Goal: Task Accomplishment & Management: Use online tool/utility

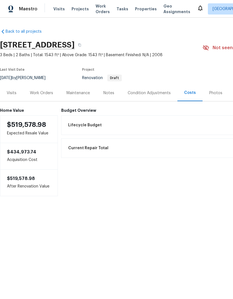
click at [156, 93] on div "Condition Adjustments" at bounding box center [149, 93] width 43 height 6
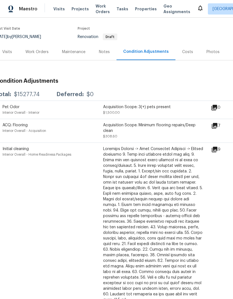
scroll to position [40, 4]
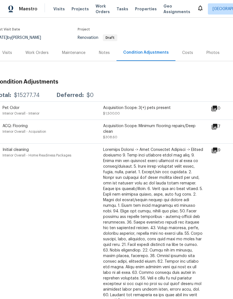
click at [186, 50] on div "Costs" at bounding box center [187, 53] width 11 height 6
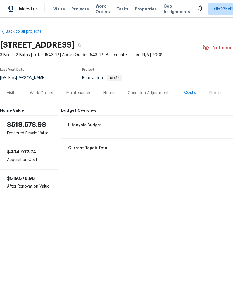
click at [115, 92] on div "Notes" at bounding box center [109, 93] width 24 height 16
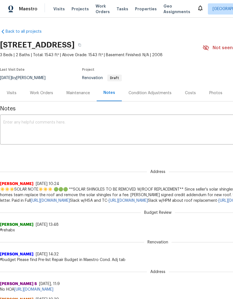
click at [14, 94] on div "Visits" at bounding box center [12, 93] width 10 height 6
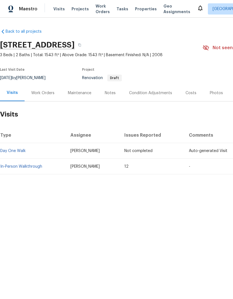
click at [36, 167] on link "In-Person Walkthrough" at bounding box center [21, 166] width 42 height 4
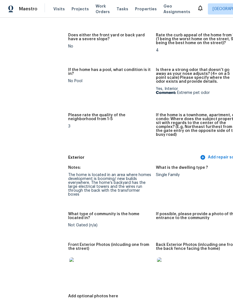
scroll to position [105, 0]
click at [69, 262] on img at bounding box center [78, 266] width 18 height 18
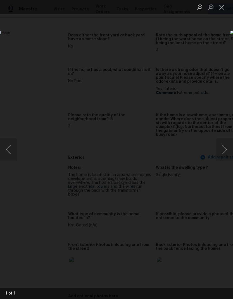
click at [225, 152] on button "Next image" at bounding box center [224, 149] width 17 height 22
click at [223, 152] on button "Next image" at bounding box center [224, 149] width 17 height 22
click at [224, 150] on button "Next image" at bounding box center [224, 149] width 17 height 22
click at [222, 6] on button "Close lightbox" at bounding box center [221, 7] width 11 height 10
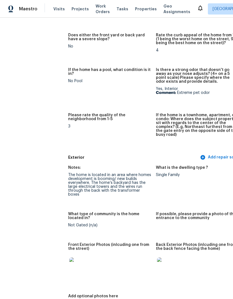
click at [157, 261] on img at bounding box center [166, 266] width 18 height 18
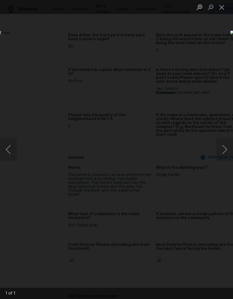
click at [224, 152] on button "Next image" at bounding box center [224, 149] width 17 height 22
click at [226, 148] on button "Next image" at bounding box center [224, 149] width 17 height 22
click at [224, 149] on button "Next image" at bounding box center [224, 149] width 17 height 22
click at [225, 7] on button "Close lightbox" at bounding box center [221, 7] width 11 height 10
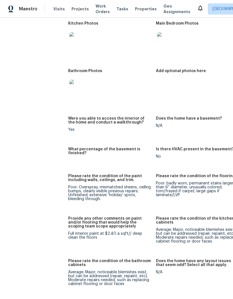
scroll to position [686, -1]
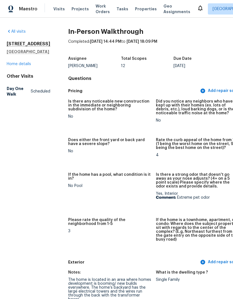
click at [21, 67] on div "4087 Preserve Way Rancho Cordova, CA 95742 Home details" at bounding box center [29, 54] width 44 height 26
click at [20, 66] on link "Home details" at bounding box center [19, 64] width 24 height 4
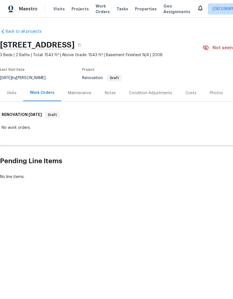
click at [108, 99] on div "Notes" at bounding box center [110, 93] width 24 height 16
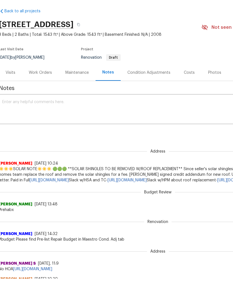
scroll to position [25, 0]
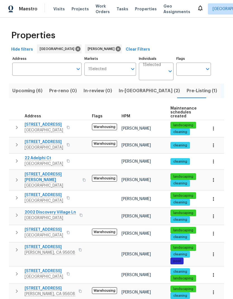
click at [70, 144] on icon "button" at bounding box center [67, 144] width 3 height 3
click at [70, 146] on icon "button" at bounding box center [68, 144] width 3 height 3
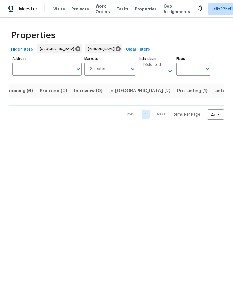
scroll to position [0, 10]
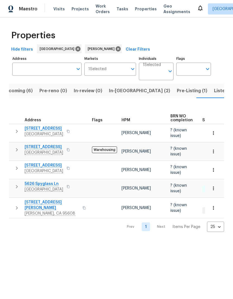
click at [70, 185] on icon "button" at bounding box center [67, 186] width 3 height 3
click at [71, 184] on button "button" at bounding box center [68, 187] width 7 height 8
click at [82, 206] on icon "button" at bounding box center [83, 207] width 3 height 3
click at [81, 203] on button "button" at bounding box center [84, 207] width 7 height 13
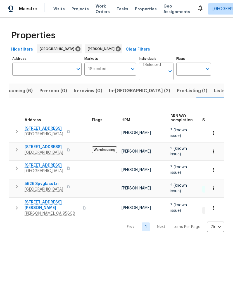
click at [82, 206] on icon "button" at bounding box center [83, 207] width 3 height 3
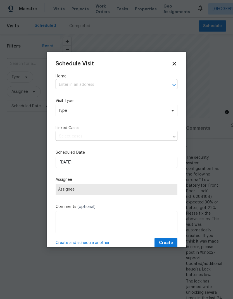
click at [104, 85] on input "text" at bounding box center [109, 84] width 106 height 9
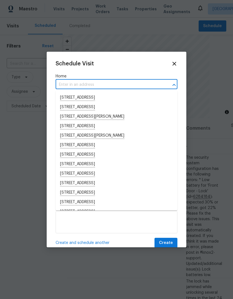
click at [87, 84] on input "text" at bounding box center [109, 84] width 106 height 9
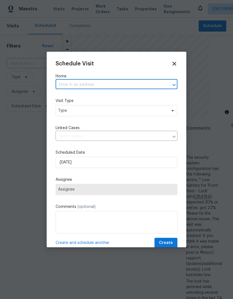
paste input "[STREET_ADDRESS][PERSON_NAME][PERSON_NAME]"
type input "[STREET_ADDRESS][PERSON_NAME][PERSON_NAME]"
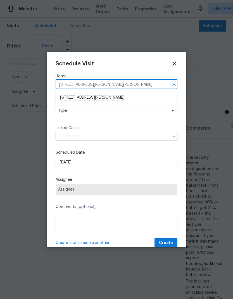
click at [116, 96] on li "[STREET_ADDRESS][PERSON_NAME]" at bounding box center [117, 97] width 122 height 9
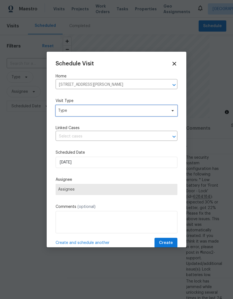
click at [121, 113] on span "Type" at bounding box center [112, 111] width 109 height 6
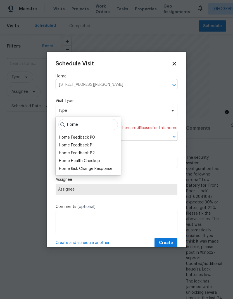
type input "Home"
click at [97, 160] on div "Home Health Checkup" at bounding box center [79, 161] width 41 height 6
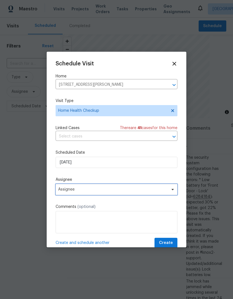
click at [138, 189] on span "Assignee" at bounding box center [112, 189] width 109 height 4
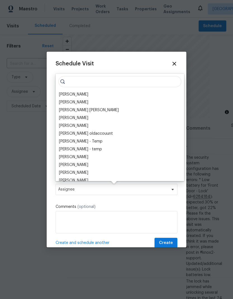
click at [73, 96] on div "[PERSON_NAME]" at bounding box center [73, 95] width 29 height 6
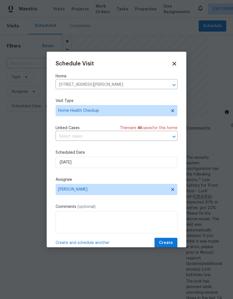
click at [171, 241] on span "Create" at bounding box center [166, 242] width 14 height 7
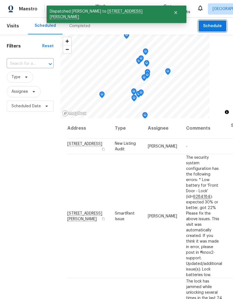
click at [219, 27] on span "Schedule" at bounding box center [212, 26] width 19 height 7
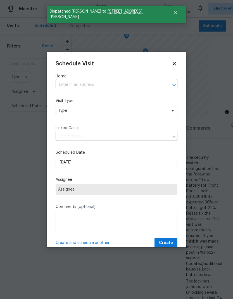
click at [86, 82] on input "text" at bounding box center [109, 84] width 106 height 9
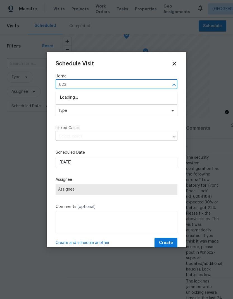
type input "6230"
click at [101, 96] on li "[STREET_ADDRESS]" at bounding box center [117, 97] width 122 height 9
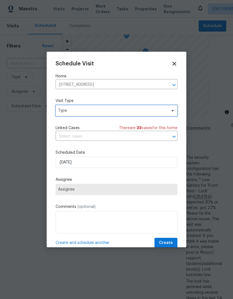
click at [126, 111] on span "Type" at bounding box center [112, 111] width 109 height 6
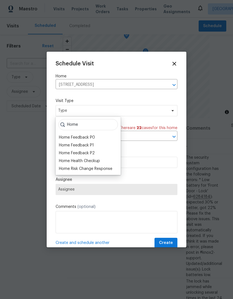
type input "Home"
click at [100, 161] on div "Home Health Checkup" at bounding box center [79, 161] width 41 height 6
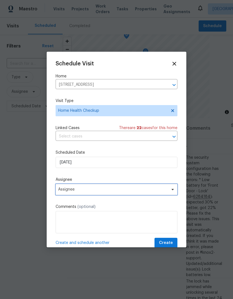
click at [149, 192] on span "Assignee" at bounding box center [112, 189] width 109 height 4
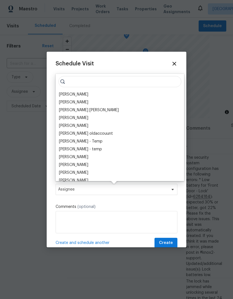
click at [82, 93] on div "[PERSON_NAME]" at bounding box center [73, 95] width 29 height 6
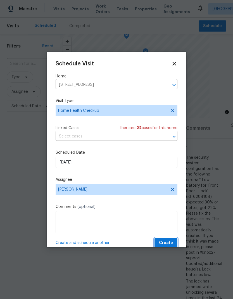
click at [167, 243] on span "Create" at bounding box center [166, 242] width 14 height 7
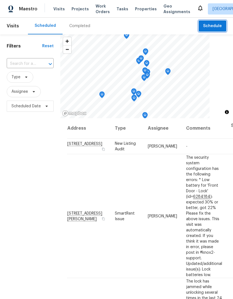
click at [220, 25] on span "Schedule" at bounding box center [212, 26] width 19 height 7
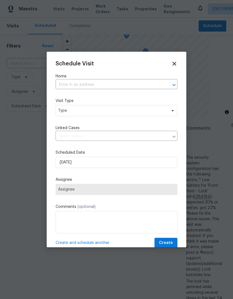
click at [114, 81] on input "text" at bounding box center [109, 84] width 106 height 9
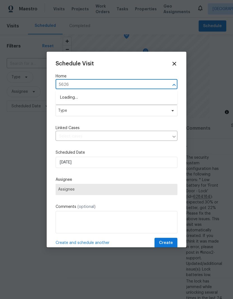
type input "5626 s"
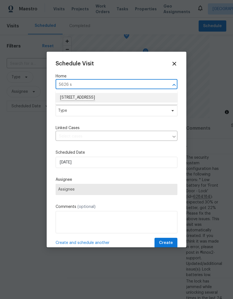
click at [135, 97] on li "[STREET_ADDRESS]" at bounding box center [117, 97] width 122 height 9
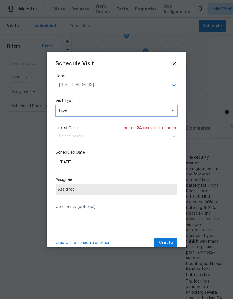
click at [122, 110] on span "Type" at bounding box center [112, 111] width 109 height 6
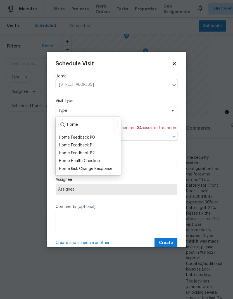
type input "Home"
click at [100, 160] on div "Home Health Checkup" at bounding box center [79, 161] width 41 height 6
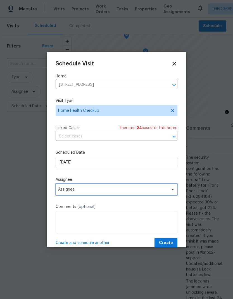
click at [136, 191] on span "Assignee" at bounding box center [112, 189] width 109 height 4
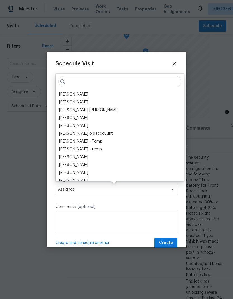
click at [76, 95] on div "[PERSON_NAME]" at bounding box center [73, 95] width 29 height 6
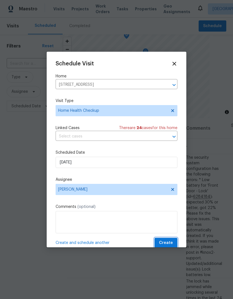
click at [169, 244] on span "Create" at bounding box center [166, 242] width 14 height 7
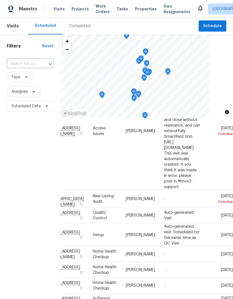
scroll to position [206, 48]
click at [0, 0] on icon at bounding box center [0, 0] width 0 height 0
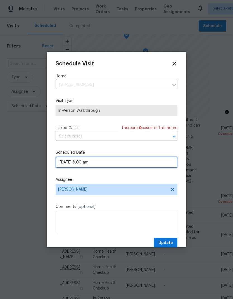
click at [131, 162] on input "[DATE] 8:00 am" at bounding box center [117, 162] width 122 height 11
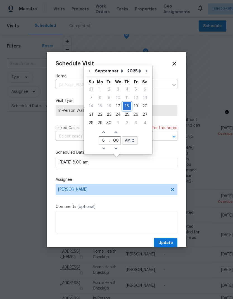
click at [124, 104] on div "18" at bounding box center [127, 106] width 9 height 8
click at [27, 197] on div at bounding box center [116, 149] width 233 height 299
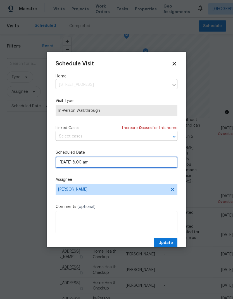
click at [145, 158] on input "09/18/2025 8:00 am" at bounding box center [117, 162] width 122 height 11
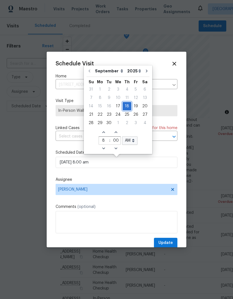
click at [126, 104] on div "18" at bounding box center [127, 106] width 9 height 8
click at [27, 194] on div at bounding box center [116, 149] width 233 height 299
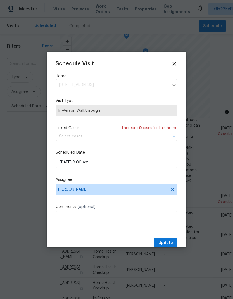
click at [176, 59] on div "Schedule Visit Home 7541 Madison Ave, Citrus Heights, CA 95610 ​ Visit Type In-…" at bounding box center [117, 149] width 140 height 195
click at [176, 63] on icon at bounding box center [174, 64] width 6 height 6
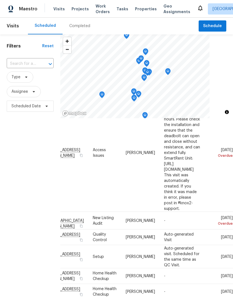
scroll to position [184, 48]
click at [0, 0] on icon at bounding box center [0, 0] width 0 height 0
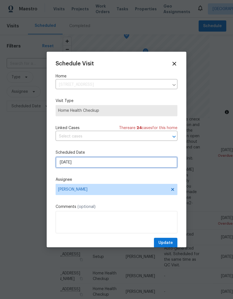
click at [106, 165] on input "[DATE]" at bounding box center [117, 162] width 122 height 11
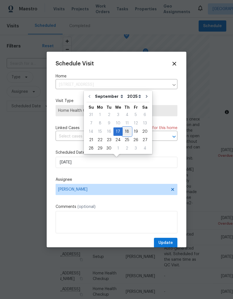
click at [128, 132] on div "18" at bounding box center [127, 132] width 9 height 8
type input "9/18/2025"
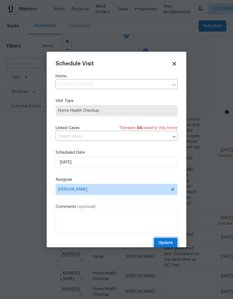
click at [168, 242] on span "Update" at bounding box center [165, 242] width 15 height 7
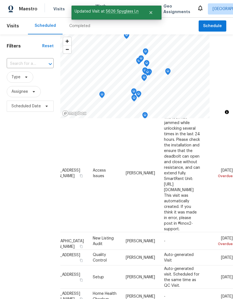
scroll to position [164, 48]
click at [0, 0] on icon at bounding box center [0, 0] width 0 height 0
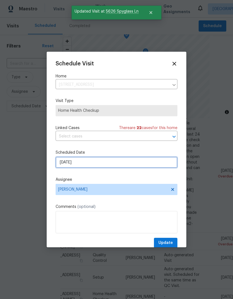
click at [103, 162] on input "[DATE]" at bounding box center [117, 162] width 122 height 11
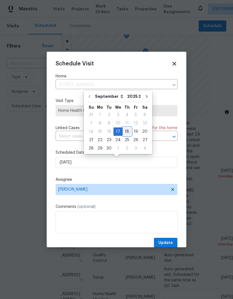
click at [125, 131] on div "18" at bounding box center [127, 132] width 9 height 8
type input "9/18/2025"
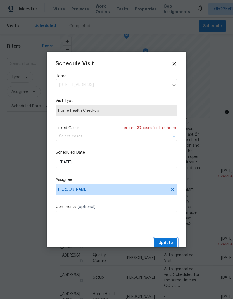
click at [168, 243] on span "Update" at bounding box center [165, 242] width 15 height 7
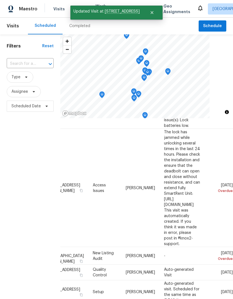
scroll to position [149, 48]
click at [0, 0] on icon at bounding box center [0, 0] width 0 height 0
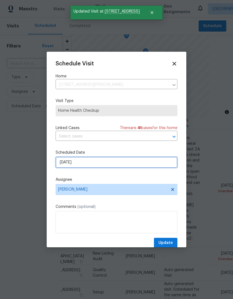
click at [117, 162] on input "[DATE]" at bounding box center [117, 162] width 122 height 11
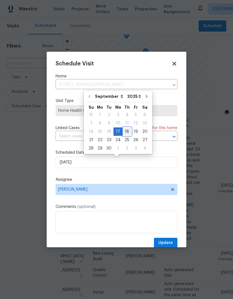
click at [125, 134] on div "18" at bounding box center [127, 132] width 9 height 8
type input "9/18/2025"
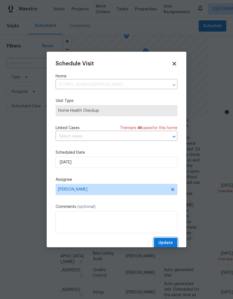
click at [171, 242] on span "Update" at bounding box center [165, 242] width 15 height 7
